Goal: Navigation & Orientation: Understand site structure

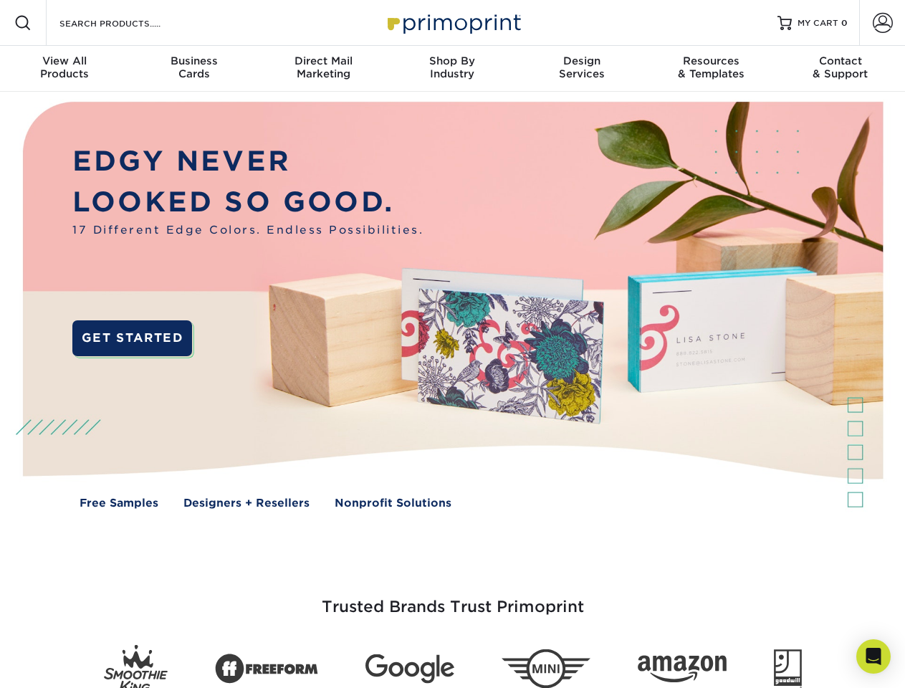
click at [452, 344] on img at bounding box center [452, 316] width 896 height 448
click at [23, 23] on span at bounding box center [22, 22] width 17 height 17
click at [882, 23] on span at bounding box center [883, 23] width 20 height 20
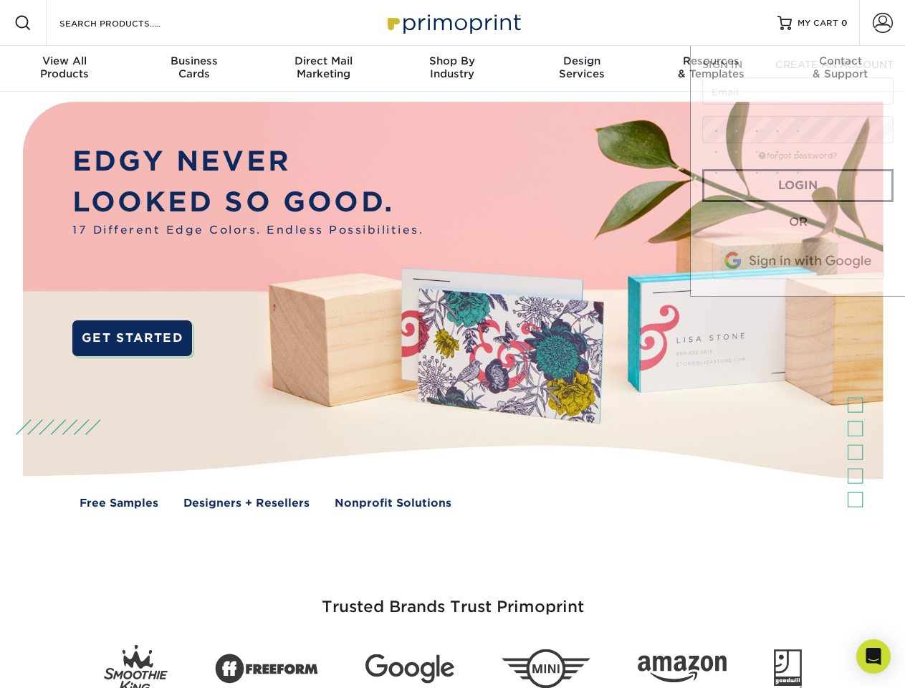
click at [65, 69] on div "View All Products" at bounding box center [64, 67] width 129 height 26
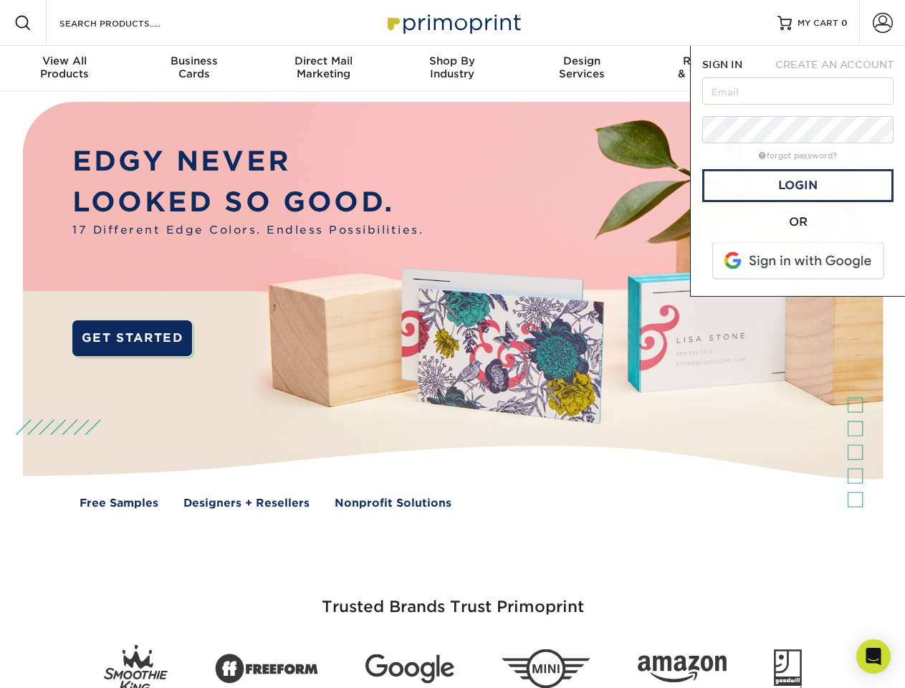
click at [194, 69] on div "Business Cards" at bounding box center [193, 67] width 129 height 26
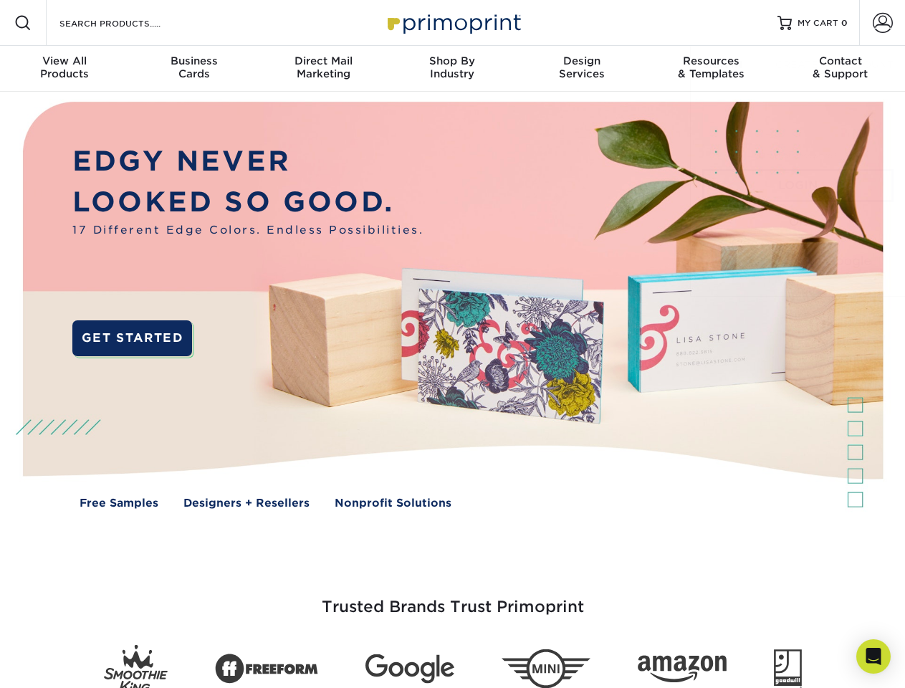
click at [323, 69] on div "Direct Mail Marketing" at bounding box center [323, 67] width 129 height 26
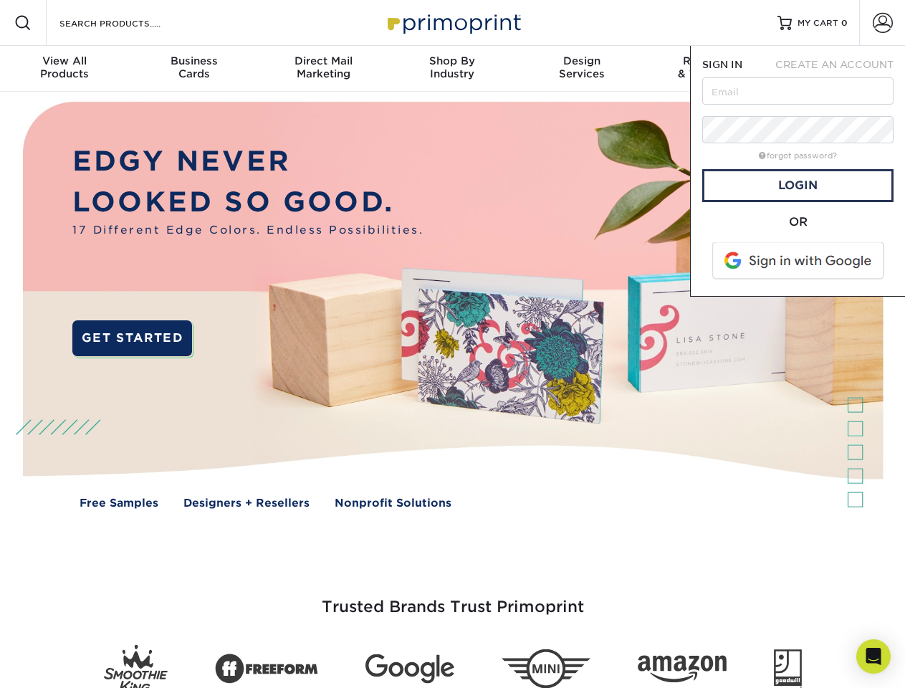
click at [452, 69] on div "Shop By Industry" at bounding box center [452, 67] width 129 height 26
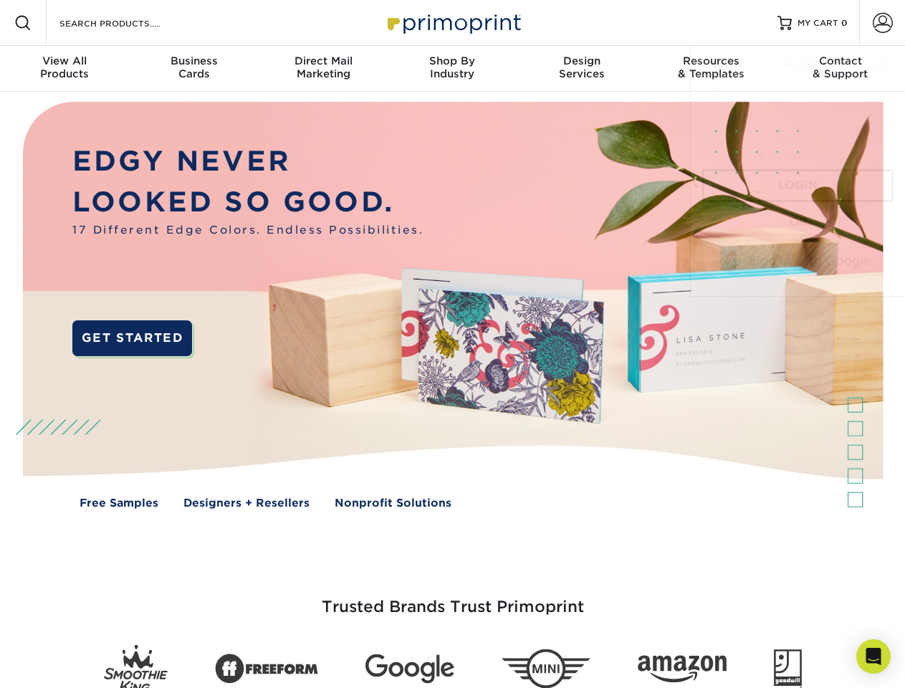
click at [582, 69] on div "Design Services" at bounding box center [581, 67] width 129 height 26
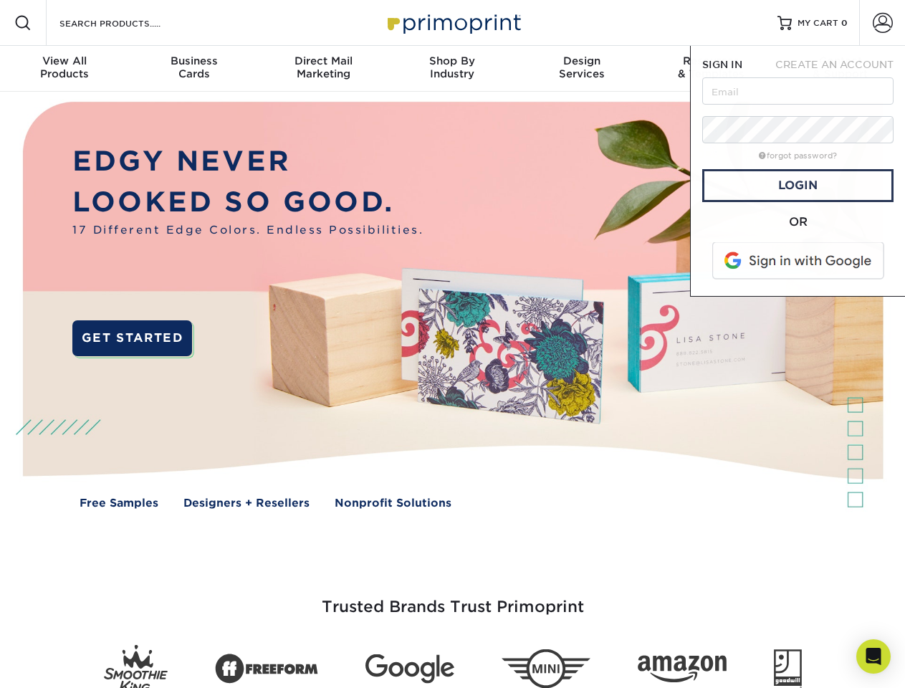
click at [711, 69] on span "SIGN IN" at bounding box center [722, 64] width 40 height 11
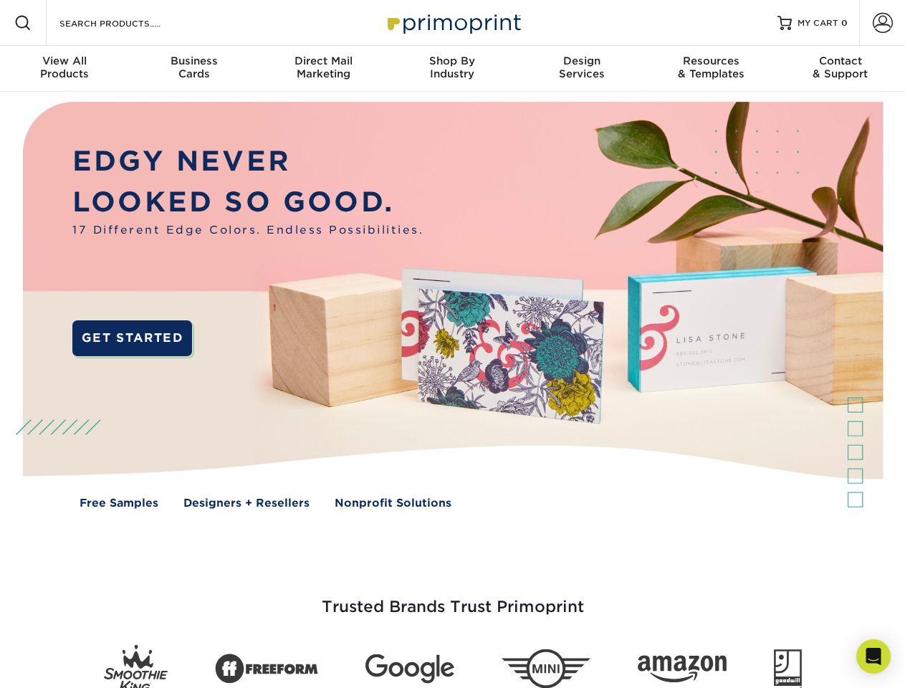
click at [841, 69] on div "Contact & Support" at bounding box center [840, 67] width 129 height 26
